Goal: Task Accomplishment & Management: Use online tool/utility

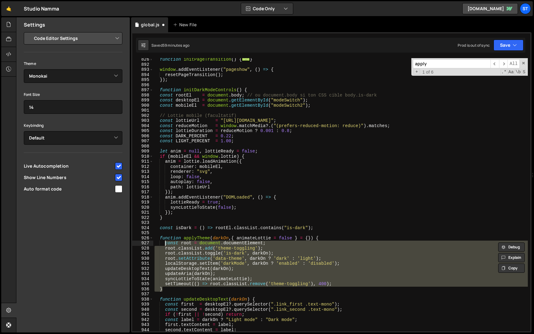
select select "editor"
select select "ace/theme/monokai"
click at [258, 244] on div "function initPageTransition ( ) { ... } window . addEventListener ( "pageshow" …" at bounding box center [340, 194] width 374 height 273
type textarea "const root = document.documentElement;"
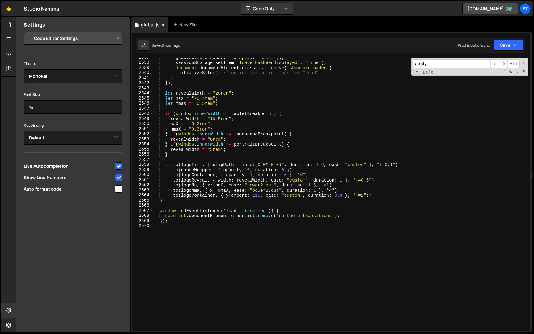
scroll to position [4575, 0]
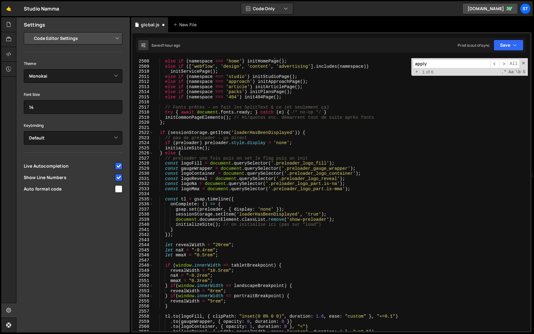
click at [446, 65] on input "apply" at bounding box center [452, 63] width 78 height 9
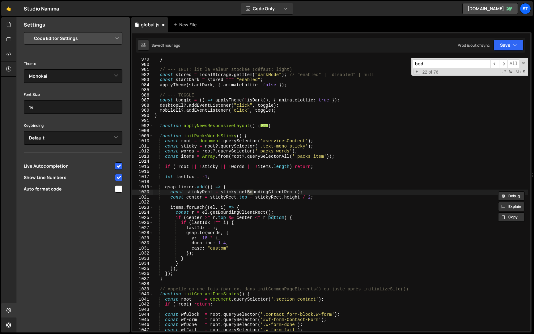
scroll to position [4975, 0]
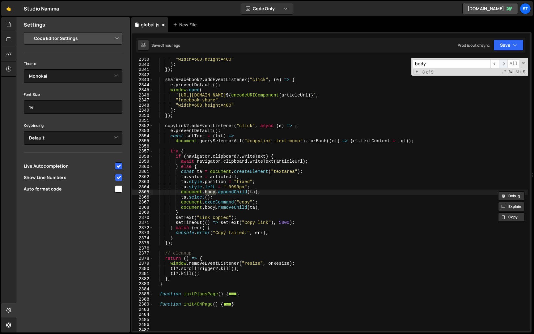
click at [506, 64] on span "​" at bounding box center [503, 63] width 9 height 9
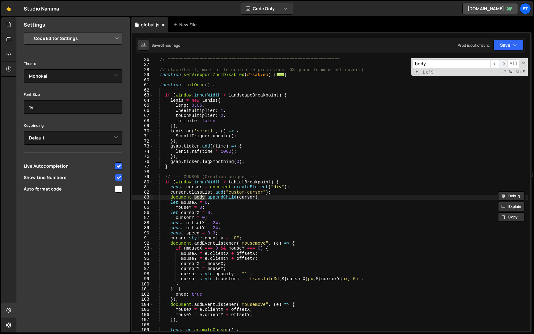
click at [506, 64] on span "​" at bounding box center [503, 63] width 9 height 9
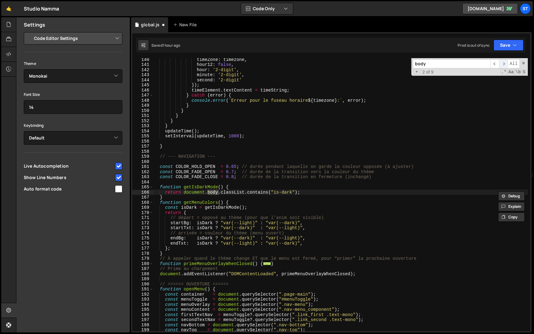
click at [505, 64] on span "​" at bounding box center [503, 63] width 9 height 9
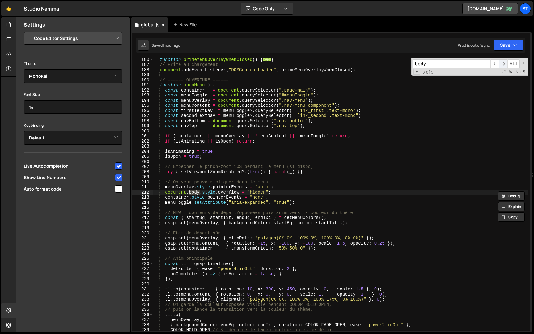
scroll to position [760, 0]
click at [505, 64] on span "​" at bounding box center [503, 63] width 9 height 9
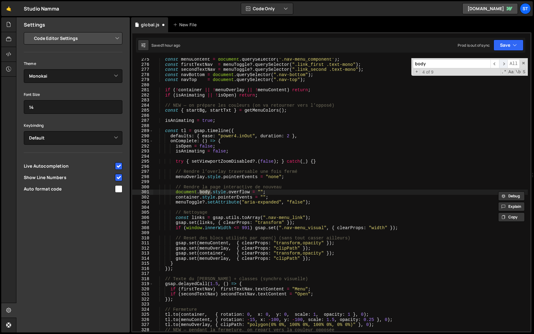
click at [505, 64] on span "​" at bounding box center [503, 63] width 9 height 9
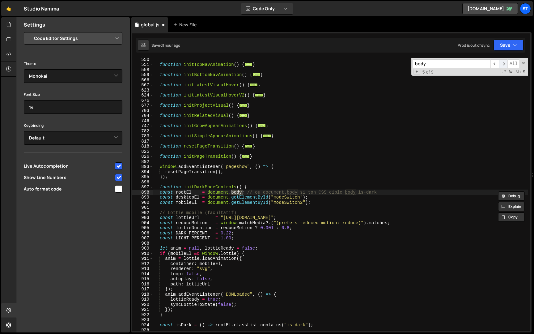
scroll to position [1973, 0]
click at [505, 64] on span "​" at bounding box center [503, 63] width 9 height 9
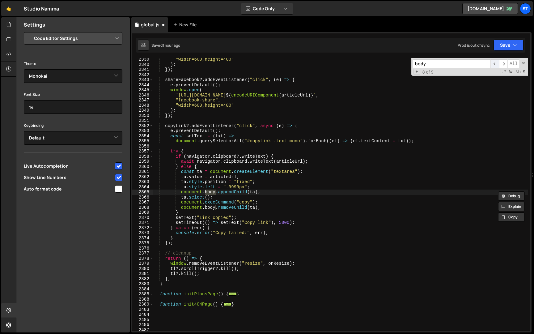
click at [491, 63] on span "​" at bounding box center [494, 63] width 9 height 9
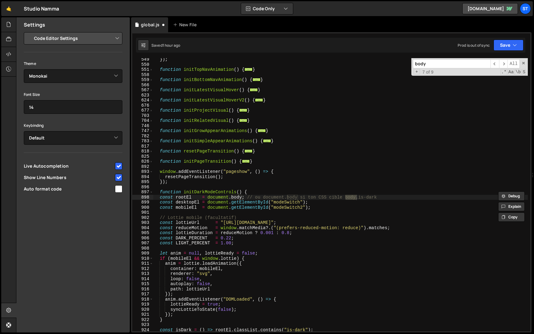
click at [433, 65] on input "body" at bounding box center [452, 63] width 78 height 9
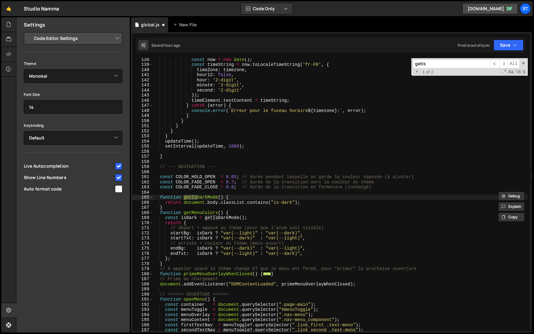
scroll to position [546, 0]
type input "getIsDa"
drag, startPoint x: 219, startPoint y: 203, endPoint x: 208, endPoint y: 203, distance: 10.8
click at [208, 203] on div "const now = new Date ( ) ; const timeString = now . toLocaleTimeString ( 'fr-FR…" at bounding box center [340, 198] width 374 height 283
paste textarea "documentElement"
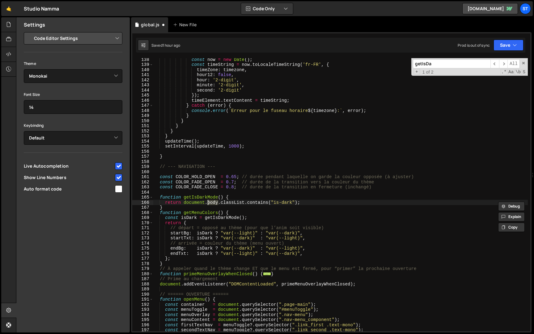
type textarea "return document.documentElement.classList.contains("is-dark");"
click at [440, 63] on input "getIsDa" at bounding box center [452, 63] width 78 height 9
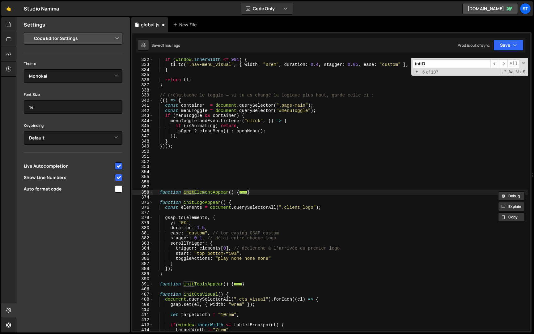
scroll to position [1968, 0]
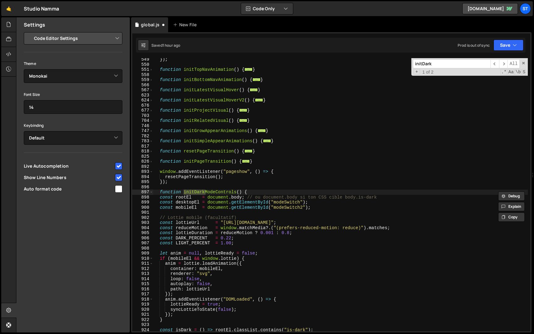
type input "initDark"
click at [242, 195] on div "}) ; function initTopNavAnimation ( ) { ... } function initBottomNavAnimation (…" at bounding box center [340, 198] width 374 height 283
paste textarea "documentElement"
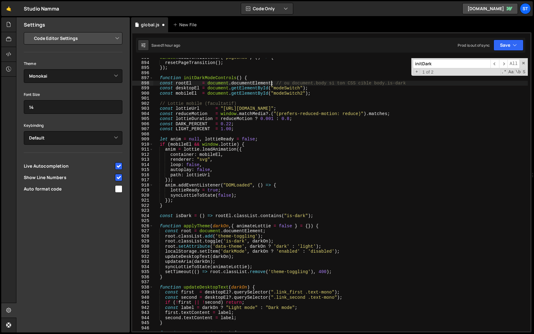
scroll to position [2110, 0]
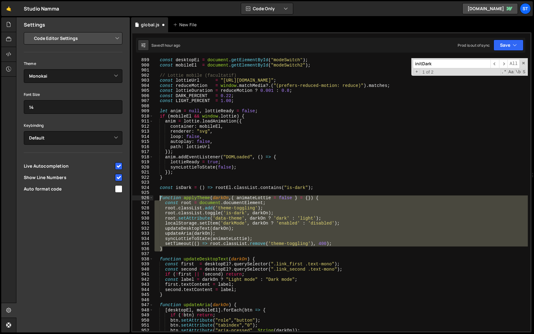
drag, startPoint x: 166, startPoint y: 248, endPoint x: 160, endPoint y: 197, distance: 51.1
click at [160, 197] on div "const desktopEl = document . getElementById ( "modeSwitch" ) ; const mobileEl =…" at bounding box center [340, 198] width 374 height 283
paste textarea "}"
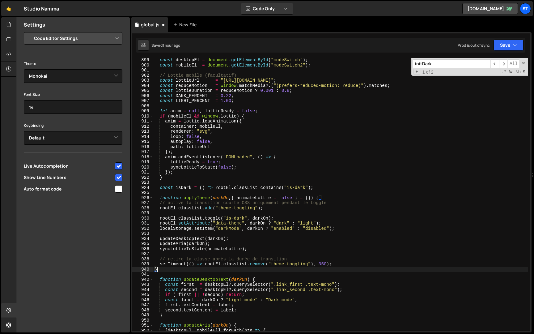
click at [161, 201] on div "const desktopEl = document . getElementById ( "modeSwitch" ) ; const mobileEl =…" at bounding box center [340, 198] width 374 height 283
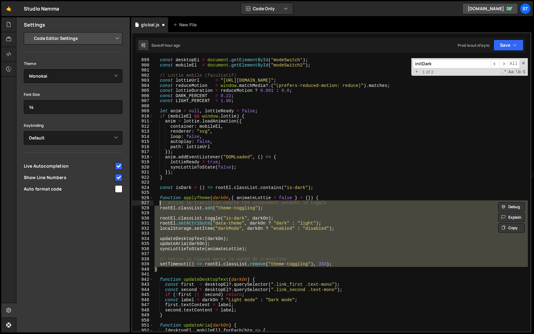
type textarea "// active la transition courte CSS uniquement pendant le toggle rootEl.classLis…"
click at [514, 45] on icon "button" at bounding box center [514, 45] width 4 height 6
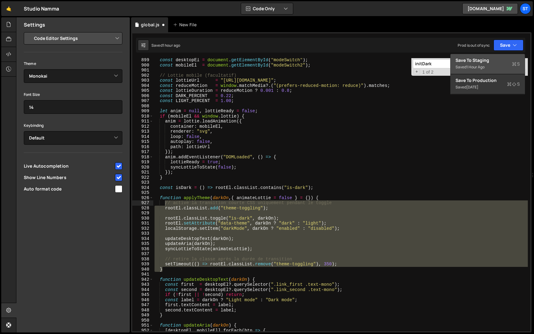
click at [495, 59] on div "Save to Staging S" at bounding box center [487, 60] width 64 height 6
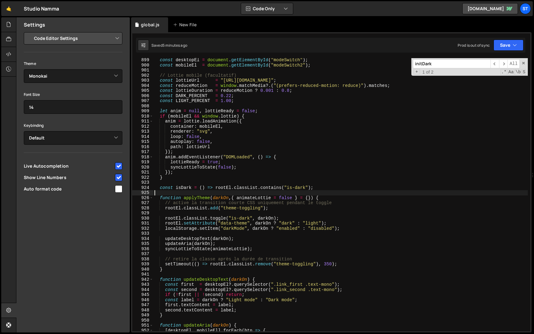
click at [198, 191] on div "const desktopEl = document . getElementById ( "modeSwitch" ) ; const mobileEl =…" at bounding box center [340, 198] width 374 height 283
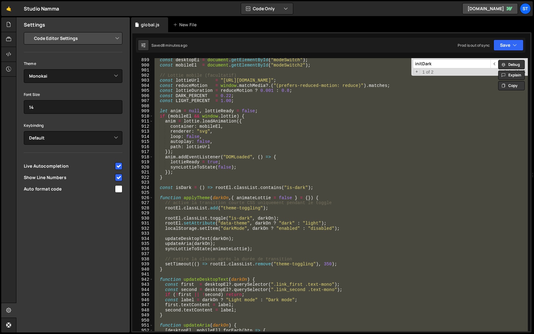
click at [233, 171] on div "const desktopEl = document . getElementById ( "modeSwitch" ) ; const mobileEl =…" at bounding box center [340, 194] width 374 height 273
type textarea "});"
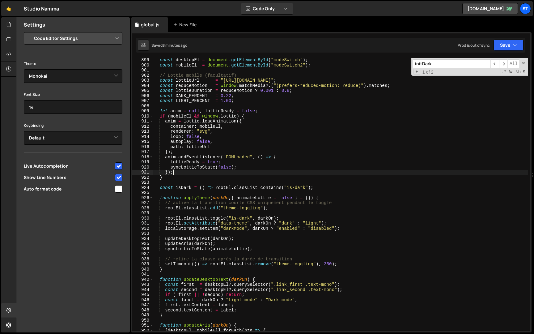
click at [438, 63] on input "initDark" at bounding box center [452, 63] width 78 height 9
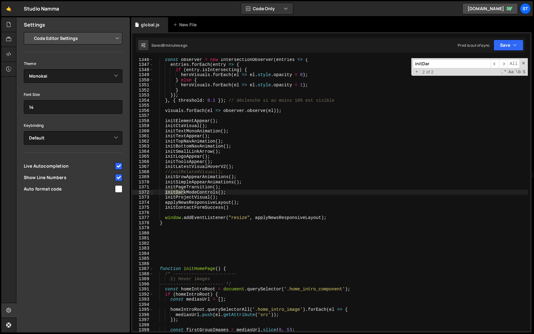
type input "initDark"
click at [506, 64] on span "​" at bounding box center [503, 63] width 9 height 9
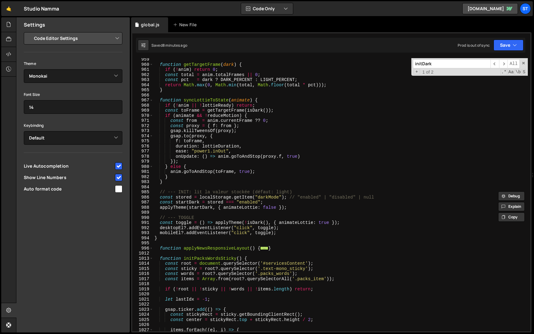
scroll to position [2434, 0]
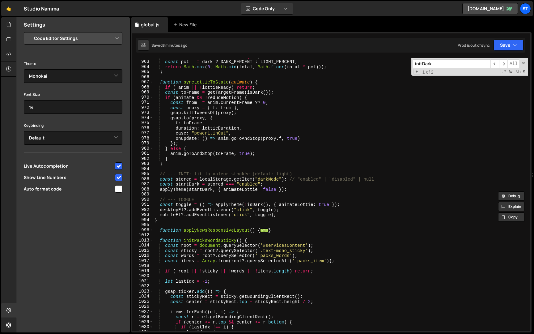
click at [203, 188] on div "const total = anim . totalFrames || 0 ; const pct = dark ? DARK_PERCENT : LIGHT…" at bounding box center [340, 195] width 374 height 283
click at [168, 219] on div "const total = anim . totalFrames || 0 ; const pct = dark ? DARK_PERCENT : LIGHT…" at bounding box center [340, 195] width 374 height 283
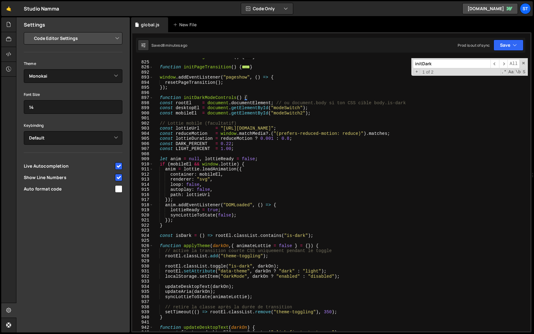
scroll to position [2061, 0]
click at [160, 103] on div "function resetPageTransition ( ) { ... } function initPageTransition ( ) { ... …" at bounding box center [340, 196] width 374 height 283
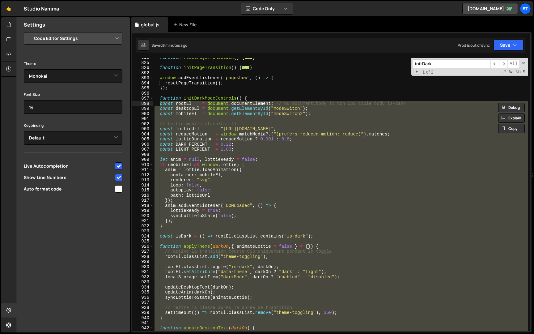
type textarea "const rootEl = document.documentElement; // ou document.body si ton CSS cible b…"
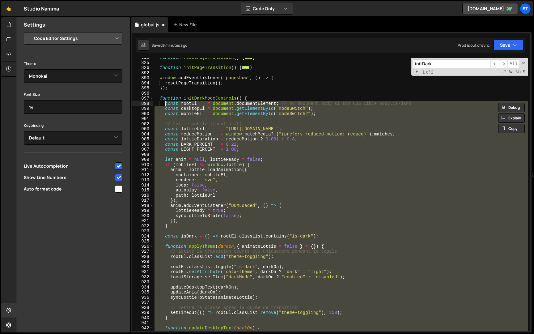
click at [185, 153] on div "function resetPageTransition ( ) { ... } function initPageTransition ( ) { ... …" at bounding box center [340, 194] width 374 height 273
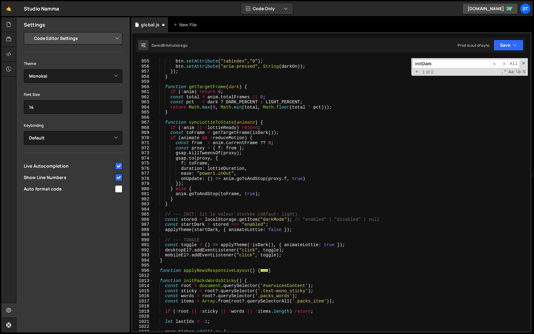
scroll to position [2395, 0]
click at [300, 227] on div "btn . setAttribute ( "tabindex" , "0" ) ; btn . setAttribute ( "aria-pressed" ,…" at bounding box center [340, 199] width 374 height 283
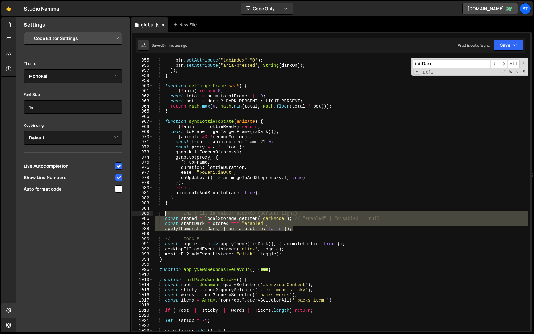
click at [166, 213] on div "btn . setAttribute ( "tabindex" , "0" ) ; btn . setAttribute ( "aria-pressed" ,…" at bounding box center [340, 199] width 374 height 283
paste textarea "}"
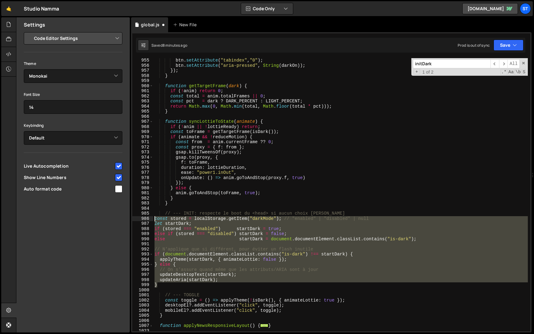
click at [154, 218] on div "btn . setAttribute ( "tabindex" , "0" ) ; btn . setAttribute ( "aria-pressed" ,…" at bounding box center [340, 199] width 374 height 283
type textarea "const stored = localStorage.getItem("darkMode"); // "enabled" | "disabled" | nu…"
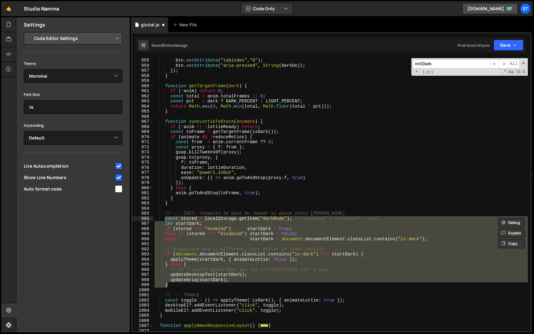
click at [469, 63] on input "initDark" at bounding box center [452, 63] width 78 height 9
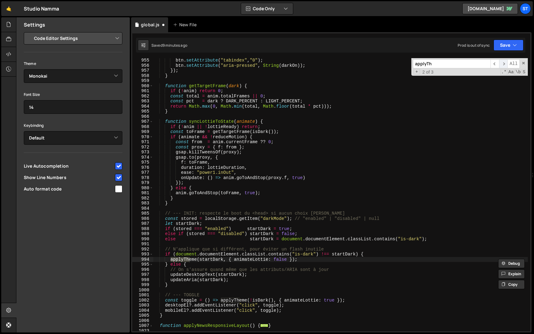
type input "applyTh"
click at [504, 65] on span "​" at bounding box center [503, 63] width 9 height 9
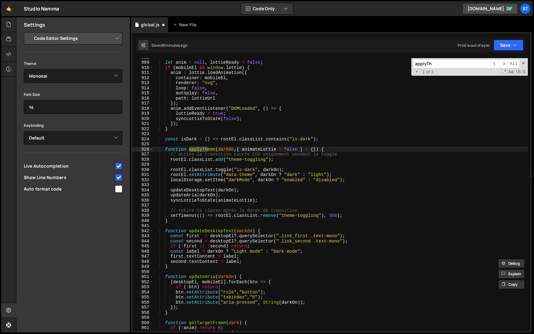
scroll to position [2161, 0]
type textarea "syncLottieToState(animateLottie);"
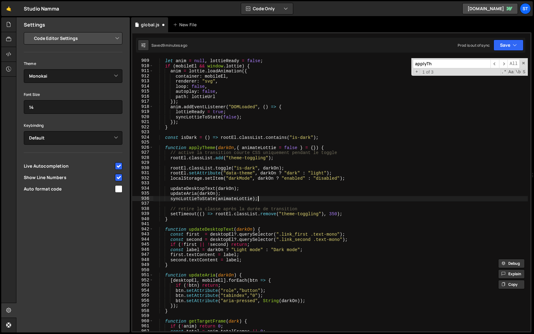
click at [266, 200] on div "let anim = null , lottieReady = false ; if ( mobileEl && window . lottie ) { an…" at bounding box center [340, 194] width 374 height 283
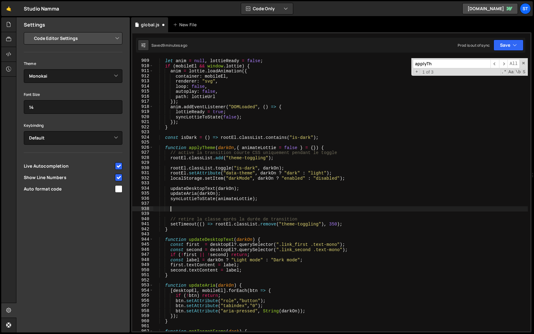
paste textarea "try { primeMenuOverlayWhenClosed(); } catch(_) {}"
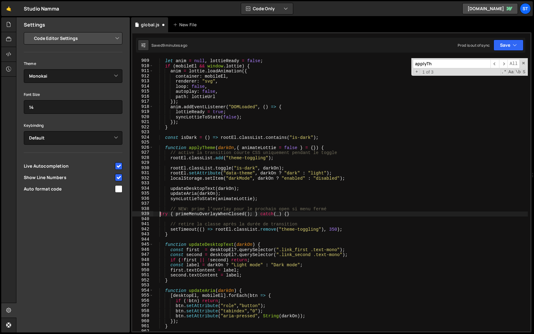
click at [159, 213] on div "let anim = null , lottieReady = false ; if ( mobileEl && window . lottie ) { an…" at bounding box center [340, 194] width 374 height 283
type textarea "try { primeMenuOverlayWhenClosed(); } catch(_) {}"
click at [511, 43] on button "Save" at bounding box center [508, 45] width 30 height 11
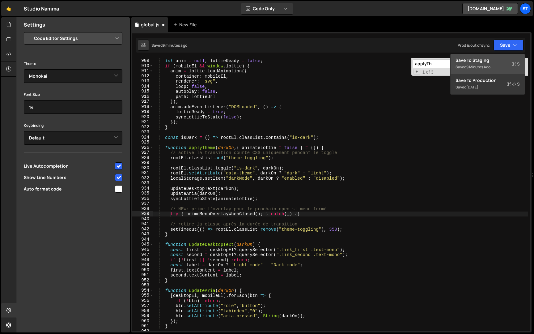
click at [488, 62] on div "Save to Staging S" at bounding box center [487, 60] width 64 height 6
